Goal: Transaction & Acquisition: Obtain resource

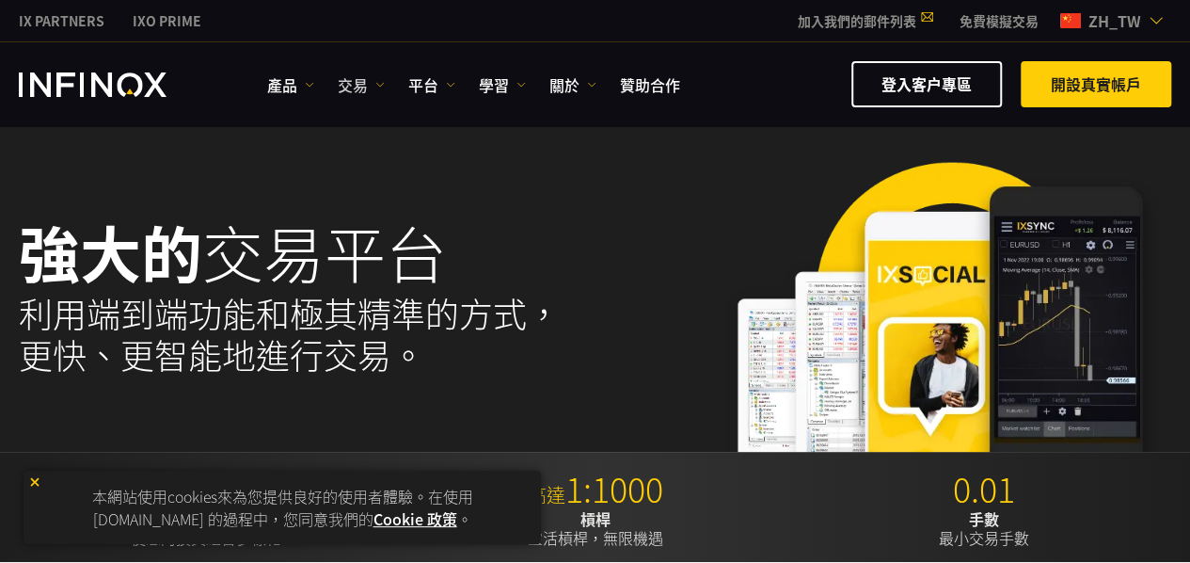
click at [361, 83] on link "交易" at bounding box center [361, 84] width 47 height 23
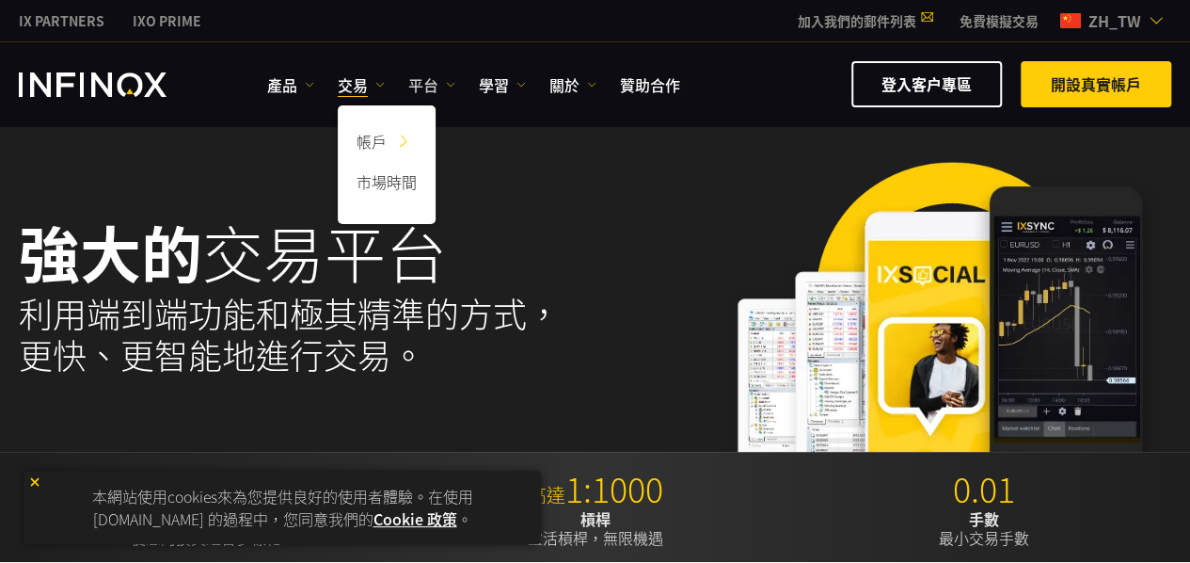
click at [419, 84] on link "平台" at bounding box center [431, 84] width 47 height 23
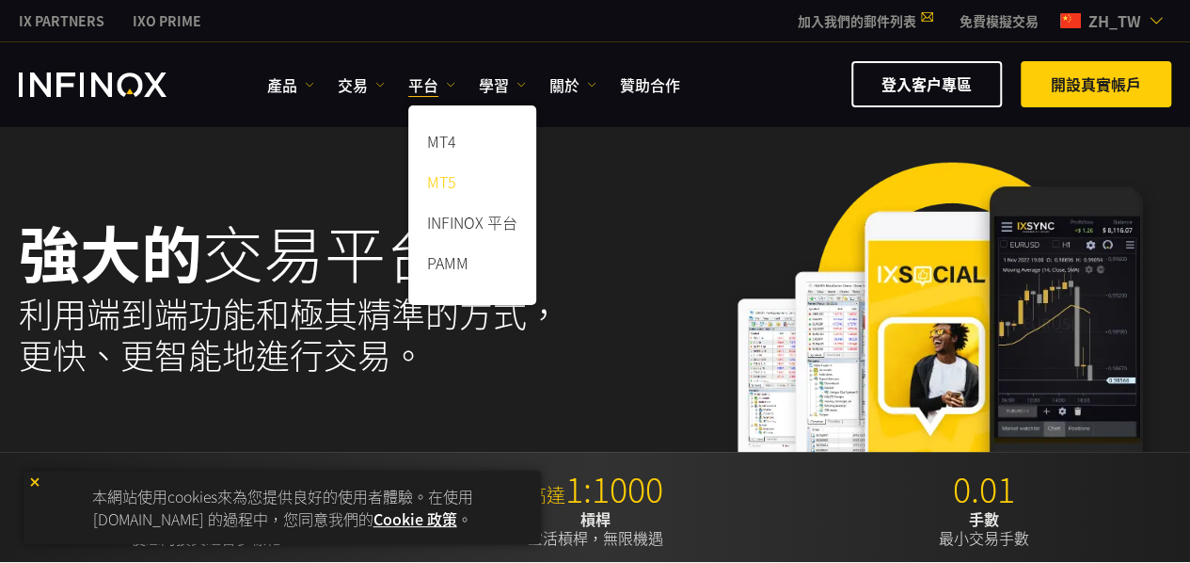
click at [465, 187] on link "MT5" at bounding box center [472, 185] width 128 height 40
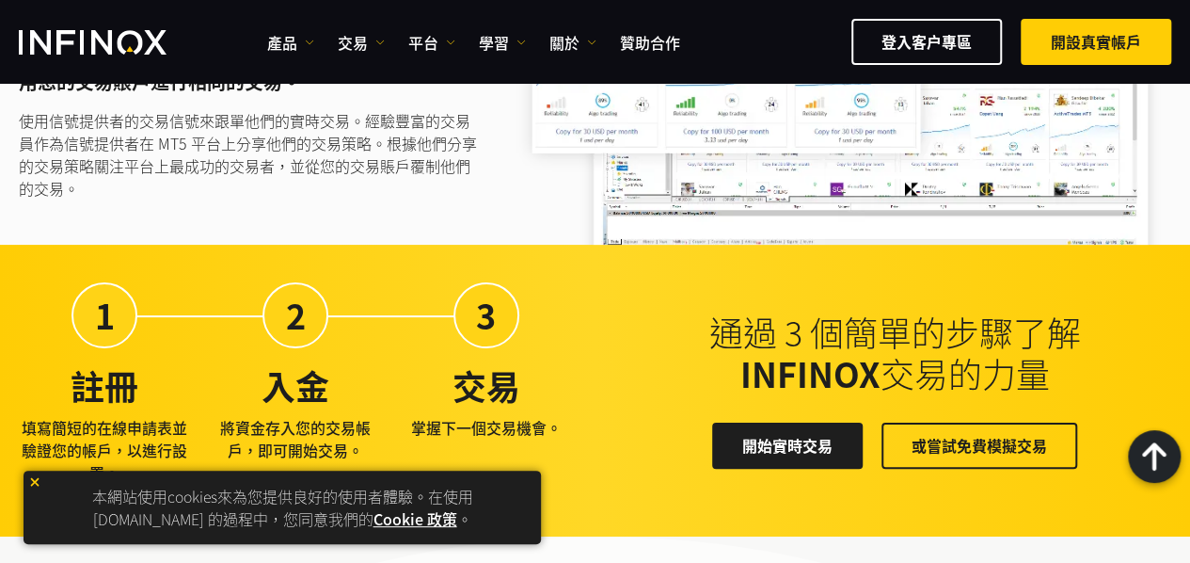
scroll to position [3199, 0]
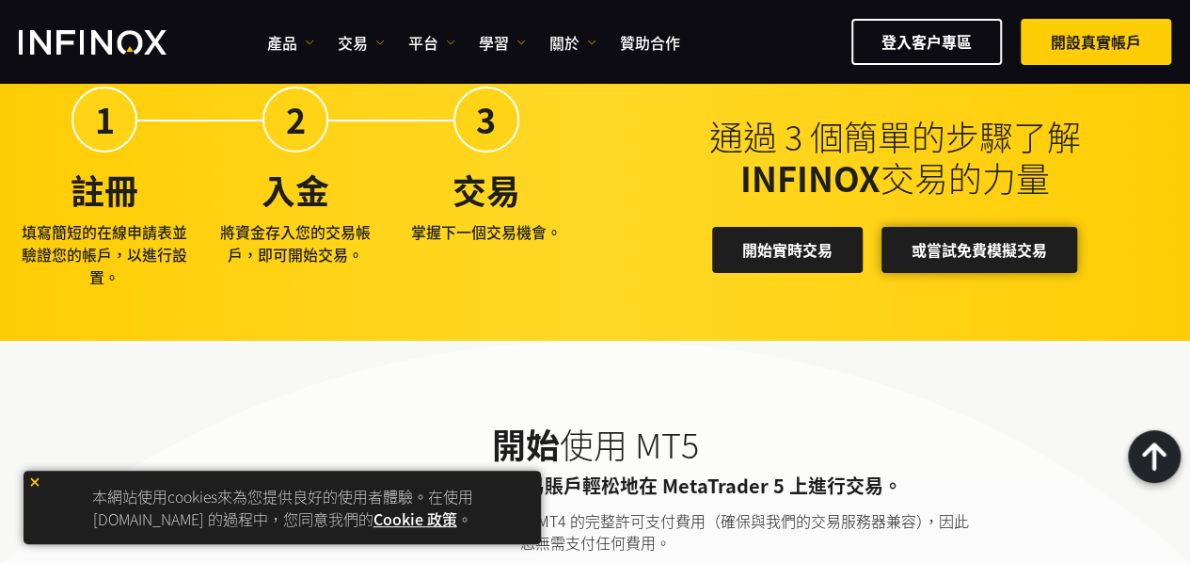
click at [947, 246] on link "或嘗試免費模擬交易" at bounding box center [980, 250] width 196 height 46
